Goal: Transaction & Acquisition: Purchase product/service

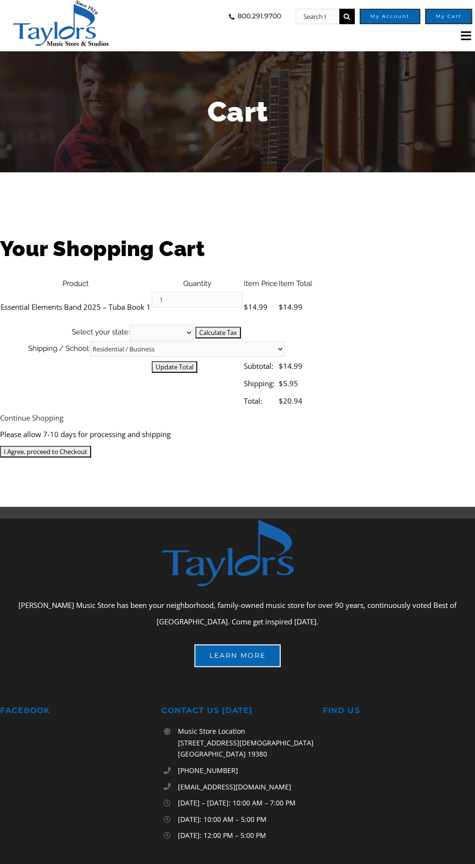
click at [193, 325] on select "Alabama Alaska Arizona Arkansas California Colorado Connecticut Delaware D. C. …" at bounding box center [161, 332] width 63 height 15
select select "PA"
click at [193, 325] on select "Alabama Alaska Arizona Arkansas California Colorado Connecticut Delaware D. C. …" at bounding box center [161, 332] width 63 height 15
click at [284, 341] on select "Residential / Business Store Pickup Annuciation BVM Benchmark School Bishop Sha…" at bounding box center [187, 348] width 194 height 15
select select "2-Hopewell Elementary"
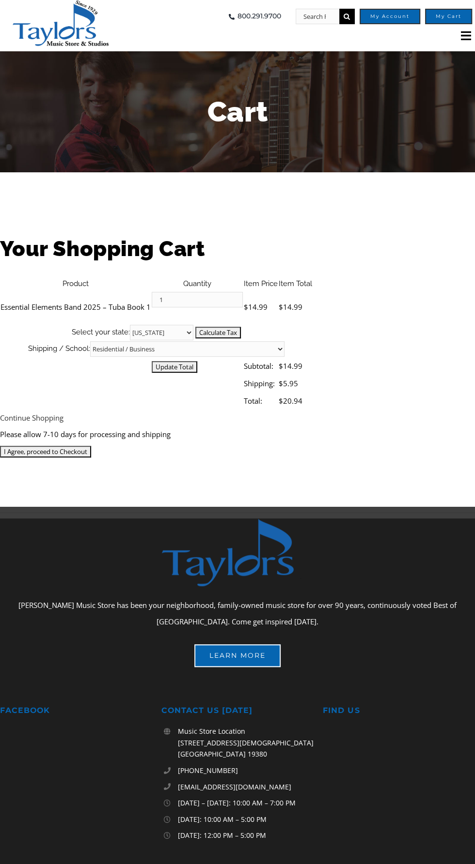
click at [284, 341] on select "Residential / Business Store Pickup Annuciation BVM Benchmark School Bishop Sha…" at bounding box center [187, 348] width 194 height 15
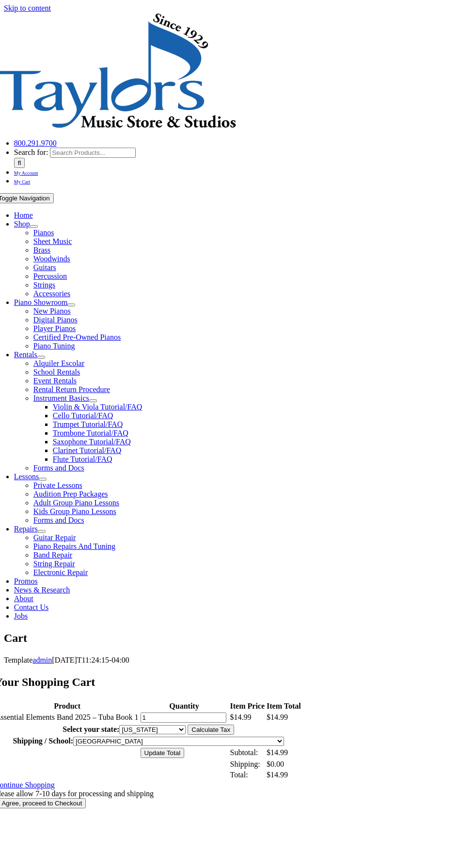
select select "PA"
